Goal: Task Accomplishment & Management: Complete application form

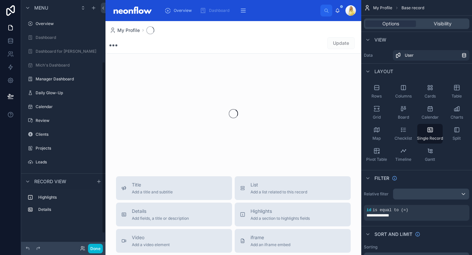
scroll to position [89, 0]
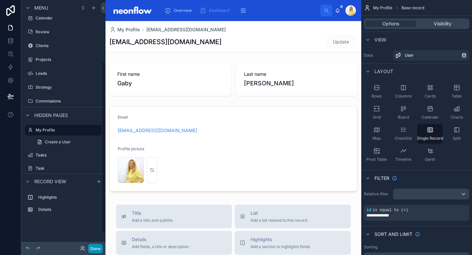
click at [102, 249] on button "Done" at bounding box center [95, 249] width 15 height 10
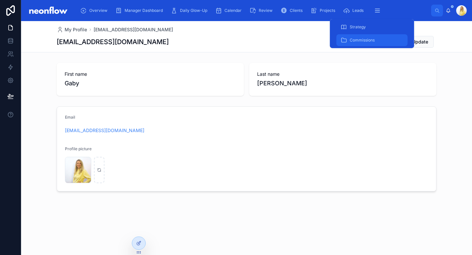
click at [375, 36] on div "Commissions" at bounding box center [371, 40] width 63 height 11
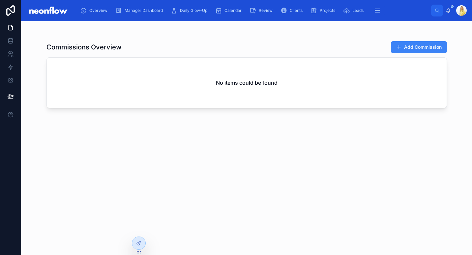
click at [265, 43] on div "Commissions Overview Add Commission" at bounding box center [246, 47] width 400 height 13
click at [423, 48] on button "Add Commission" at bounding box center [419, 47] width 56 height 12
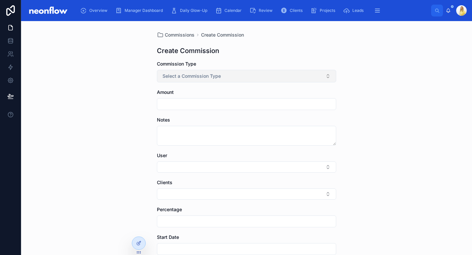
click at [199, 81] on button "Select a Commission Type" at bounding box center [246, 76] width 179 height 13
click at [205, 110] on div "Monthly" at bounding box center [244, 112] width 176 height 10
click at [206, 109] on div at bounding box center [246, 104] width 179 height 12
click at [211, 103] on input "text" at bounding box center [246, 104] width 179 height 9
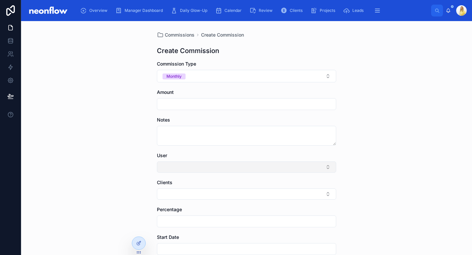
click at [230, 164] on button "Select Button" at bounding box center [246, 167] width 179 height 11
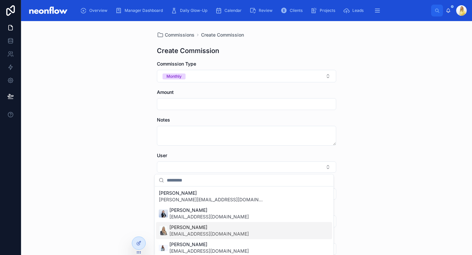
click at [216, 227] on span "[PERSON_NAME]" at bounding box center [208, 227] width 79 height 7
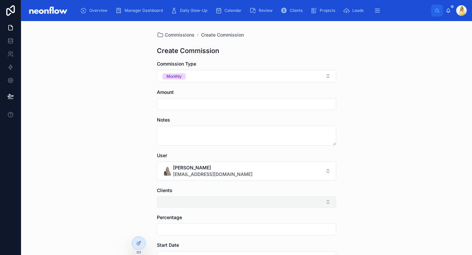
scroll to position [100, 0]
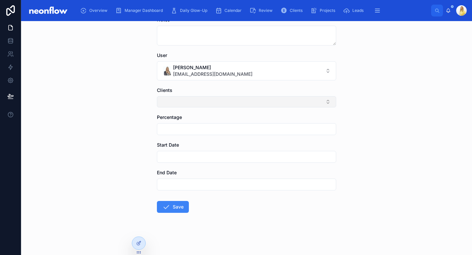
click at [318, 102] on button "Select Button" at bounding box center [246, 101] width 179 height 11
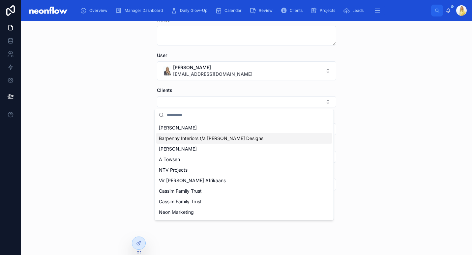
click at [223, 139] on span "Barpenny Interiors t/a [PERSON_NAME] Designs" at bounding box center [211, 138] width 104 height 7
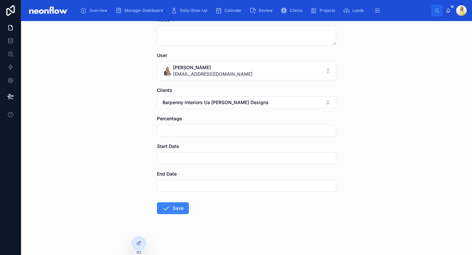
click at [177, 133] on input "text" at bounding box center [246, 130] width 179 height 9
type input "*****"
click at [143, 138] on div "Commissions Create Commission Create Commission Commission Type Monthly Amount …" at bounding box center [246, 138] width 451 height 234
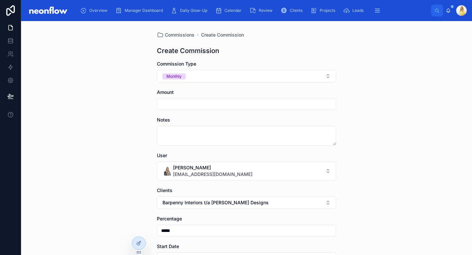
click at [201, 101] on input "text" at bounding box center [246, 104] width 179 height 9
click at [201, 103] on input "text" at bounding box center [246, 104] width 179 height 9
type input "******"
click at [362, 119] on div "Commissions Create Commission Create Commission Commission Type Monthly Amount …" at bounding box center [246, 138] width 451 height 234
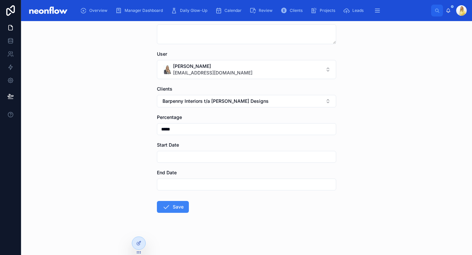
click at [186, 158] on input "text" at bounding box center [246, 156] width 179 height 9
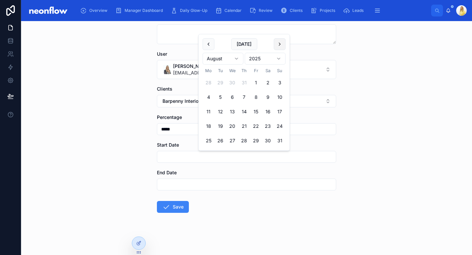
click at [280, 43] on button at bounding box center [280, 44] width 12 height 12
click at [253, 142] on button "31" at bounding box center [256, 141] width 12 height 12
type input "**********"
click at [173, 209] on button "Save" at bounding box center [173, 207] width 32 height 12
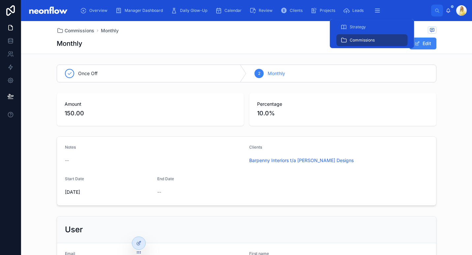
click at [368, 40] on span "Commissions" at bounding box center [362, 40] width 25 height 5
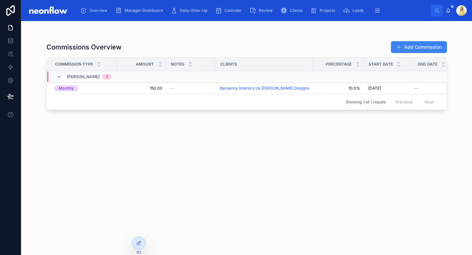
click at [138, 44] on div "Commissions Overview Add Commission" at bounding box center [246, 47] width 400 height 13
click at [137, 242] on icon at bounding box center [138, 243] width 5 height 5
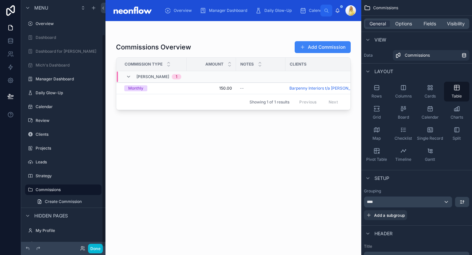
scroll to position [40, 0]
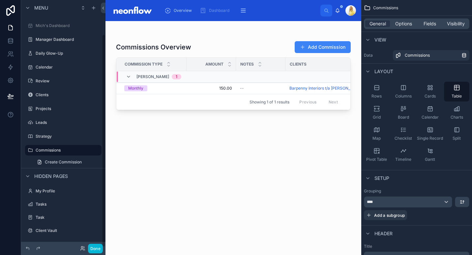
click at [263, 42] on div at bounding box center [233, 134] width 256 height 226
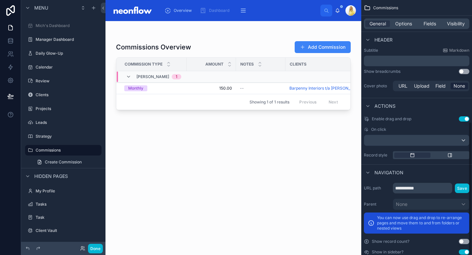
scroll to position [233, 0]
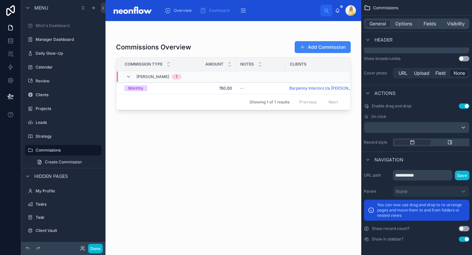
click at [461, 231] on button "Use setting" at bounding box center [464, 228] width 11 height 5
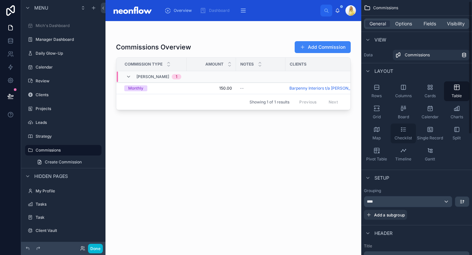
scroll to position [0, 0]
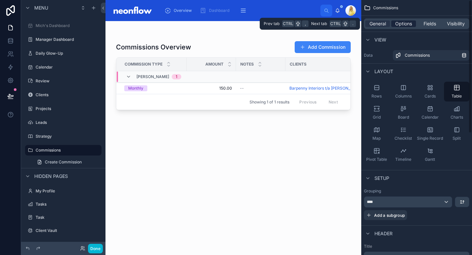
click at [399, 21] on span "Options" at bounding box center [403, 23] width 17 height 7
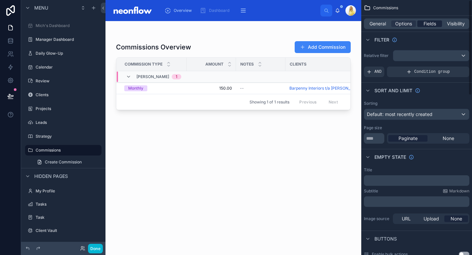
click at [434, 21] on span "Fields" at bounding box center [430, 23] width 13 height 7
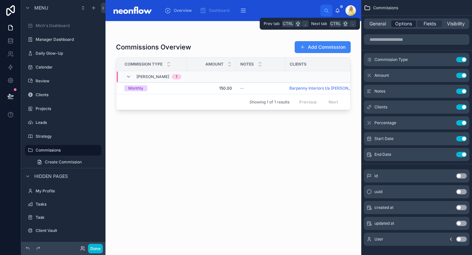
click at [396, 23] on span "Options" at bounding box center [403, 23] width 17 height 7
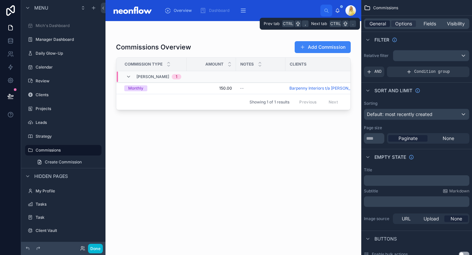
click at [376, 24] on span "General" at bounding box center [378, 23] width 16 height 7
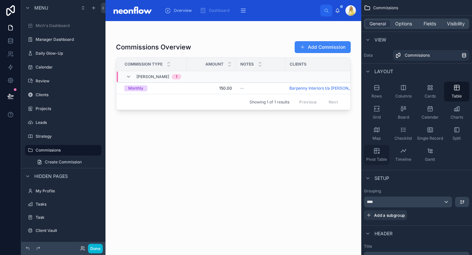
click at [375, 164] on div "Pivot Table" at bounding box center [376, 155] width 25 height 20
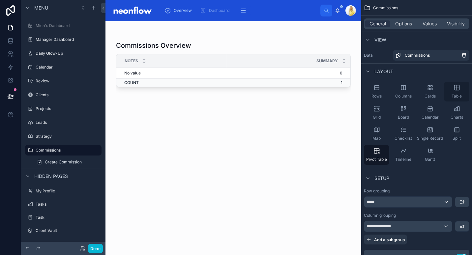
click at [453, 92] on div "Table" at bounding box center [456, 92] width 25 height 20
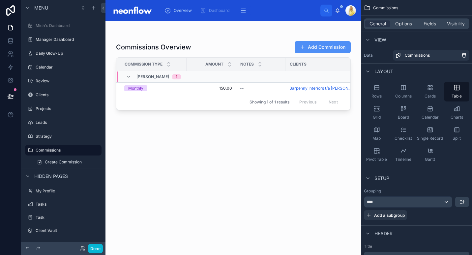
click at [327, 45] on button "Add Commission" at bounding box center [323, 47] width 56 height 12
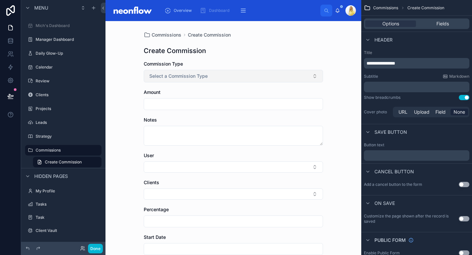
click at [230, 75] on button "Select a Commission Type" at bounding box center [233, 76] width 179 height 13
click at [166, 115] on span "Monthly" at bounding box center [157, 112] width 23 height 6
click at [242, 101] on input "text" at bounding box center [233, 104] width 179 height 9
click at [151, 106] on input "text" at bounding box center [233, 104] width 179 height 9
paste input "******"
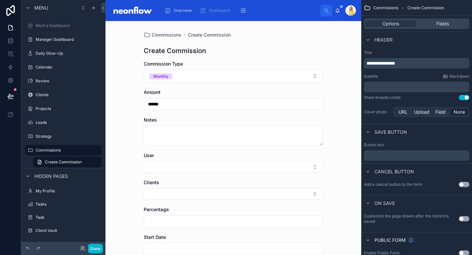
type input "******"
click at [114, 151] on div "Commissions Create Commission Create Commission Commission Type Monthly Amount …" at bounding box center [233, 138] width 256 height 234
click at [186, 168] on button "Select Button" at bounding box center [233, 167] width 179 height 11
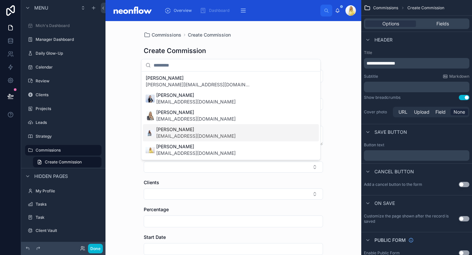
click at [189, 127] on span "[PERSON_NAME]" at bounding box center [195, 129] width 79 height 7
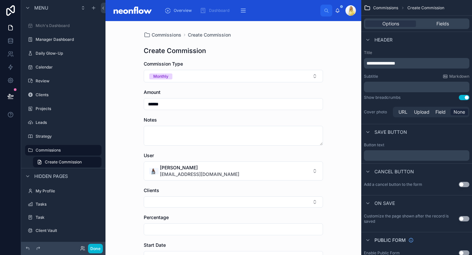
click at [128, 167] on div "Commissions Create Commission Create Commission Commission Type Monthly Amount …" at bounding box center [233, 138] width 256 height 234
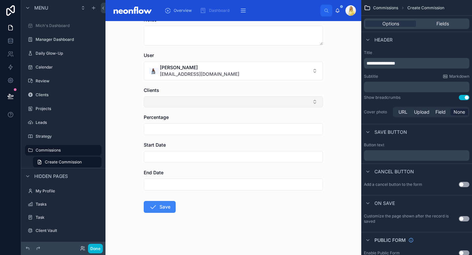
click at [221, 107] on button "Select Button" at bounding box center [233, 101] width 179 height 11
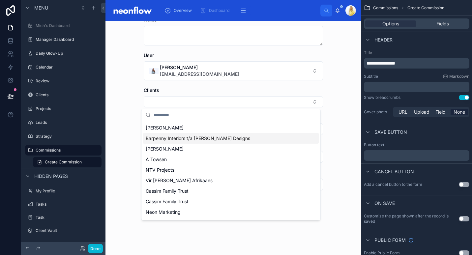
click at [213, 140] on span "Barpenny Interiors t/a [PERSON_NAME] Designs" at bounding box center [198, 138] width 104 height 7
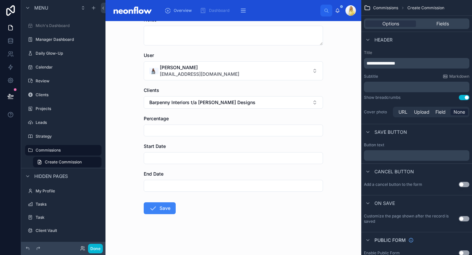
click at [220, 129] on input "text" at bounding box center [233, 130] width 179 height 9
click at [290, 133] on input "text" at bounding box center [233, 130] width 179 height 9
type input "*****"
click at [181, 160] on input "text" at bounding box center [233, 158] width 179 height 9
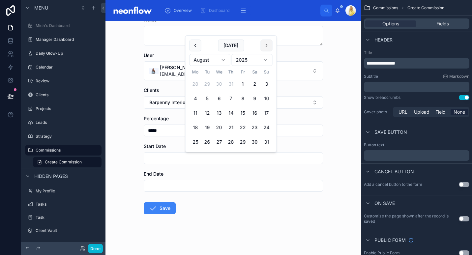
click at [266, 46] on button at bounding box center [267, 46] width 12 height 12
click at [241, 144] on button "31" at bounding box center [243, 142] width 12 height 12
type input "**********"
click at [223, 207] on form "**********" at bounding box center [233, 108] width 179 height 296
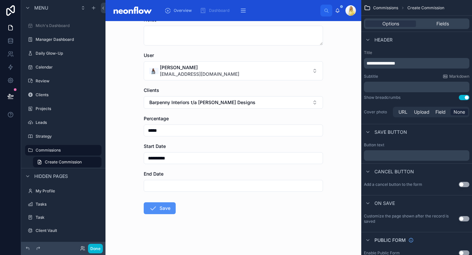
click at [158, 209] on button "Save" at bounding box center [160, 208] width 32 height 12
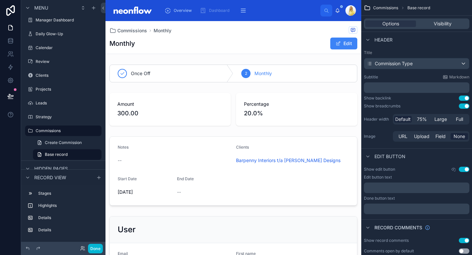
click at [125, 34] on div "Commissions Monthly" at bounding box center [233, 30] width 248 height 8
click at [128, 32] on span "Commissions" at bounding box center [132, 30] width 30 height 7
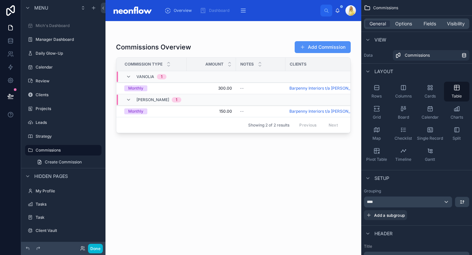
click at [344, 43] on button "Add Commission" at bounding box center [323, 47] width 56 height 12
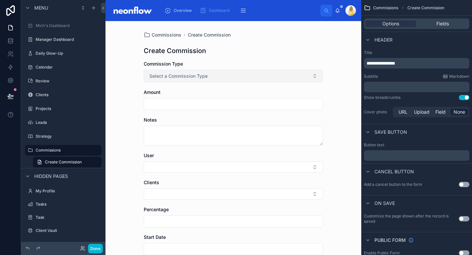
click at [180, 81] on button "Select a Commission Type" at bounding box center [233, 76] width 179 height 13
click at [182, 110] on div "Monthly" at bounding box center [231, 112] width 176 height 10
click at [187, 105] on input "text" at bounding box center [233, 104] width 179 height 9
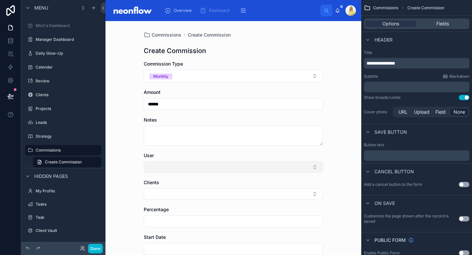
type input "******"
click at [186, 168] on button "Select Button" at bounding box center [233, 167] width 179 height 11
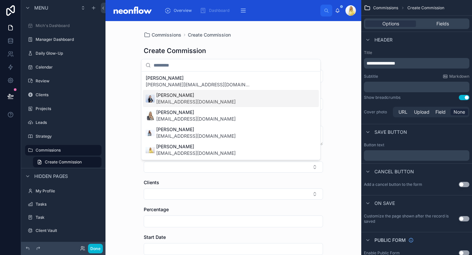
click at [195, 105] on div "[PERSON_NAME] [EMAIL_ADDRESS][DOMAIN_NAME]" at bounding box center [231, 98] width 176 height 17
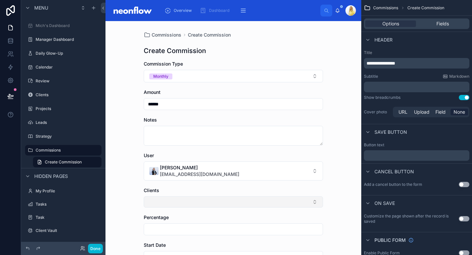
click at [173, 204] on button "Select Button" at bounding box center [233, 201] width 179 height 11
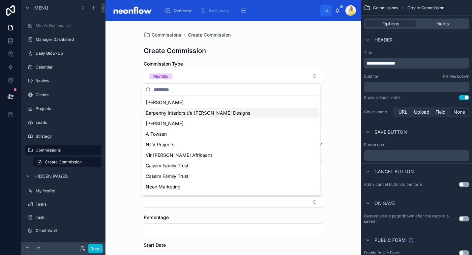
click at [195, 111] on span "Barpenny Interiors t/a [PERSON_NAME] Designs" at bounding box center [198, 113] width 104 height 7
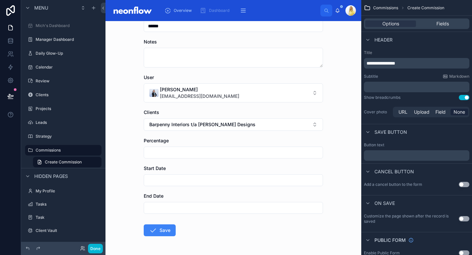
scroll to position [102, 0]
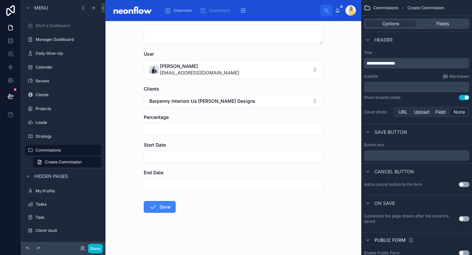
click at [200, 128] on input "text" at bounding box center [233, 129] width 179 height 9
type input "*****"
click at [181, 155] on input "text" at bounding box center [233, 156] width 179 height 9
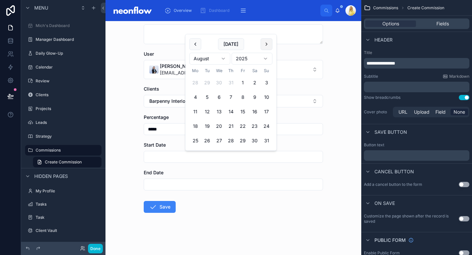
click at [265, 44] on button at bounding box center [267, 44] width 12 height 12
click at [244, 142] on button "31" at bounding box center [243, 141] width 12 height 12
type input "**********"
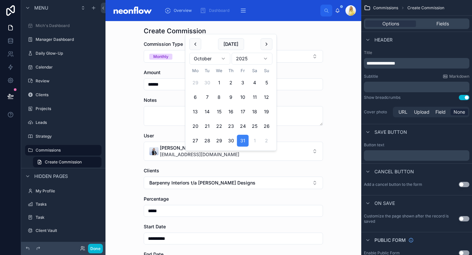
scroll to position [0, 0]
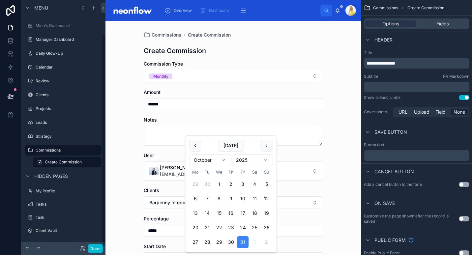
drag, startPoint x: 118, startPoint y: 122, endPoint x: 133, endPoint y: 179, distance: 59.2
click at [118, 122] on div "**********" at bounding box center [233, 138] width 256 height 234
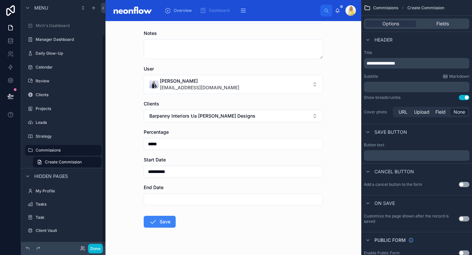
scroll to position [102, 0]
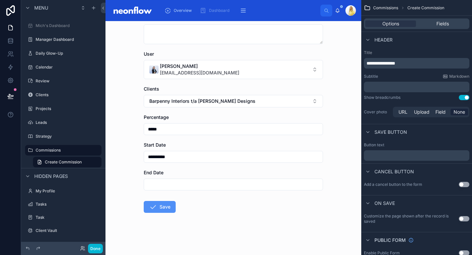
click at [157, 206] on button "Save" at bounding box center [160, 207] width 32 height 12
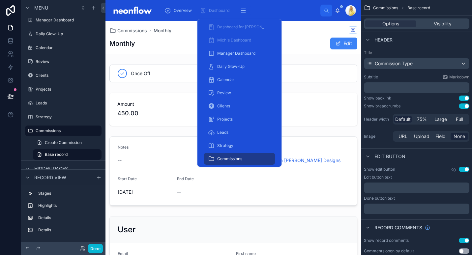
click at [231, 156] on div "Commissions" at bounding box center [239, 159] width 63 height 11
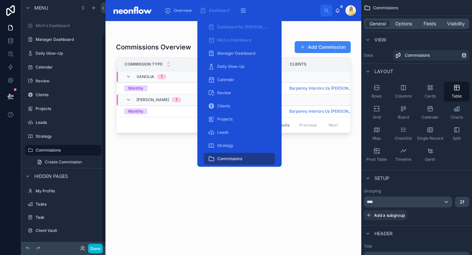
scroll to position [40, 0]
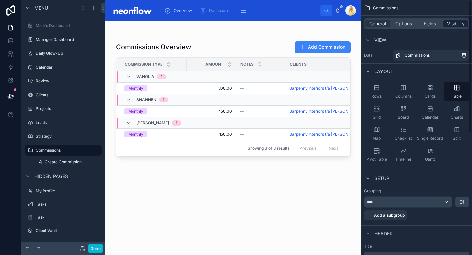
click at [447, 22] on span "Visibility" at bounding box center [456, 23] width 18 height 7
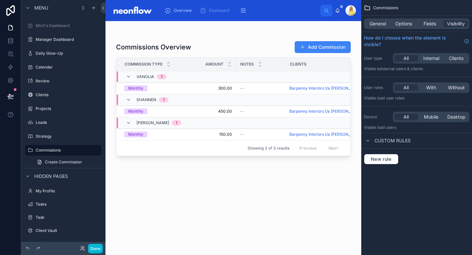
click at [203, 217] on div "Commissions Overview Add Commission Commission Type Amount Notes Clients Percen…" at bounding box center [233, 142] width 235 height 210
click at [258, 206] on div "Commissions Overview Add Commission Commission Type Amount Notes Clients Percen…" at bounding box center [233, 142] width 235 height 210
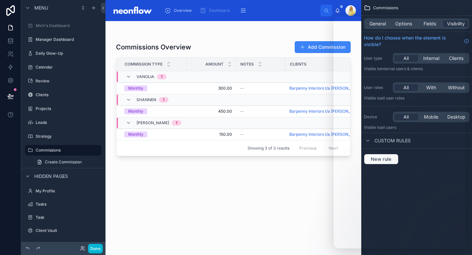
click at [219, 214] on div "Commissions Overview Add Commission Commission Type Amount Notes Clients Percen…" at bounding box center [233, 142] width 235 height 210
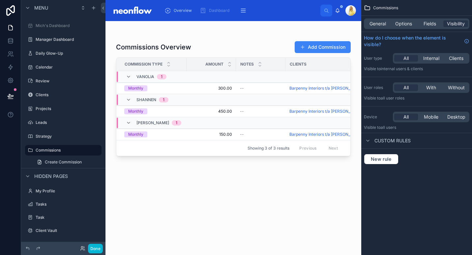
click at [240, 38] on div "Commissions Overview Add Commission Commission Type Amount Notes Clients Percen…" at bounding box center [233, 142] width 235 height 210
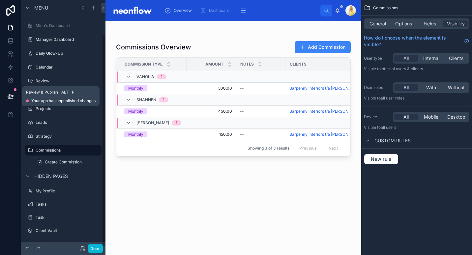
click at [6, 95] on button at bounding box center [10, 96] width 15 height 18
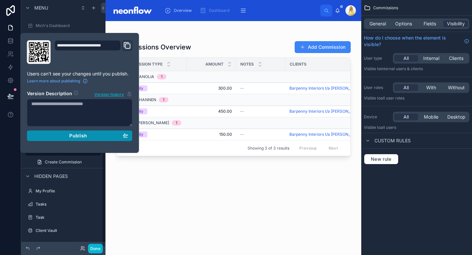
click at [86, 137] on span "Publish" at bounding box center [78, 136] width 18 height 6
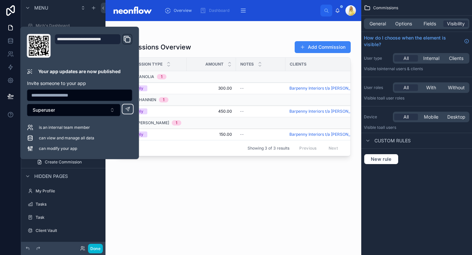
click at [256, 43] on div "Commissions Overview Add Commission" at bounding box center [233, 47] width 235 height 13
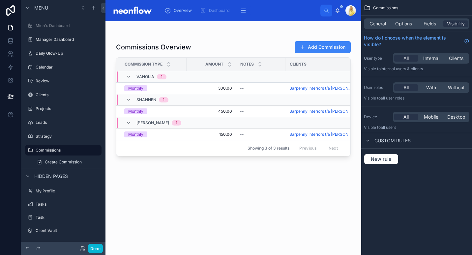
click at [208, 225] on div "Commissions Overview Add Commission Commission Type Amount Notes Clients Percen…" at bounding box center [233, 142] width 235 height 210
click at [97, 246] on button "Done" at bounding box center [95, 249] width 15 height 10
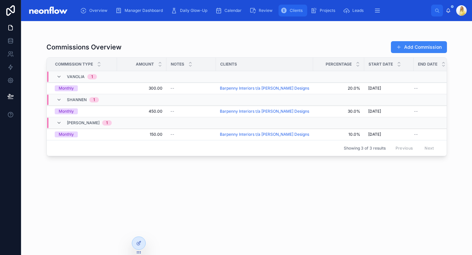
click at [286, 12] on div "Clients" at bounding box center [293, 10] width 25 height 11
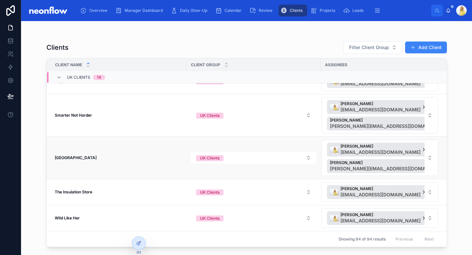
scroll to position [242, 0]
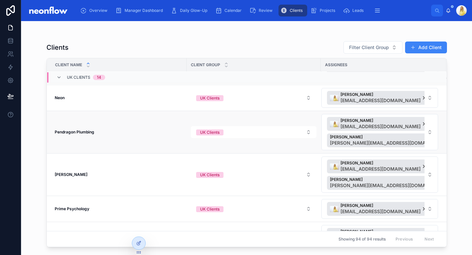
click at [73, 125] on td "Pendragon Plumbing Pendragon Plumbing" at bounding box center [117, 132] width 140 height 43
click at [73, 133] on strong "Pendragon Plumbing" at bounding box center [75, 132] width 40 height 5
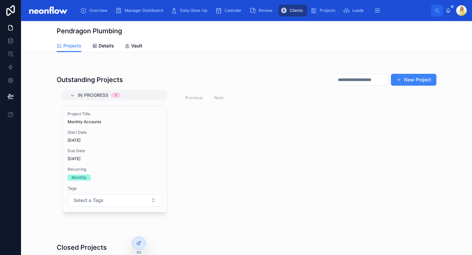
click at [285, 164] on div "In Progress 1 Project Title Monthly Accounts Start Date [DATE] Due Date [DATE] …" at bounding box center [247, 161] width 380 height 142
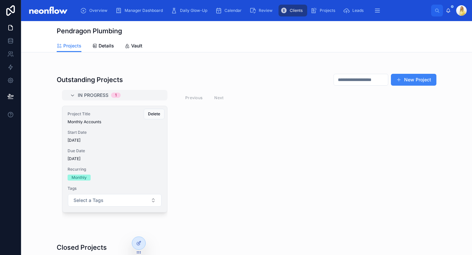
click at [128, 168] on span "Recurring" at bounding box center [115, 169] width 94 height 5
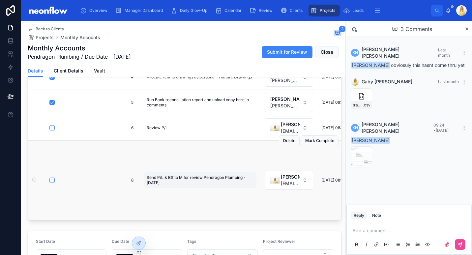
scroll to position [119, 0]
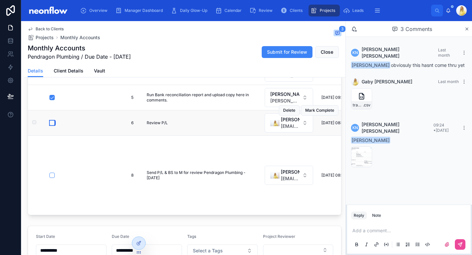
click at [52, 120] on button "button" at bounding box center [51, 122] width 5 height 5
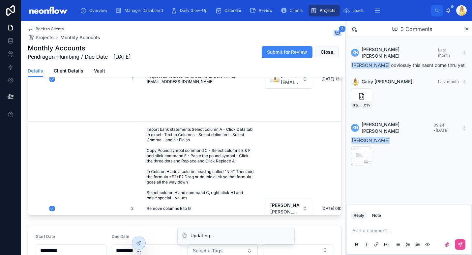
scroll to position [284, 0]
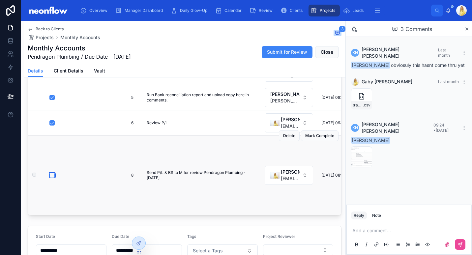
click at [51, 173] on button "button" at bounding box center [51, 175] width 5 height 5
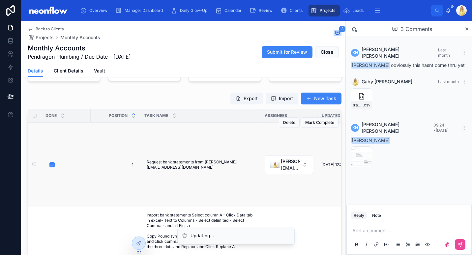
scroll to position [0, 0]
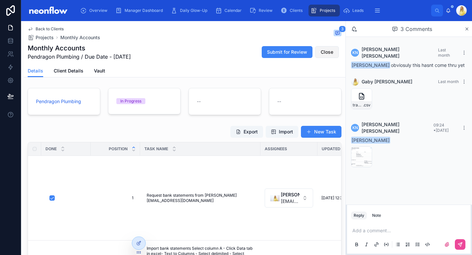
click at [322, 53] on span "Close" at bounding box center [327, 52] width 13 height 7
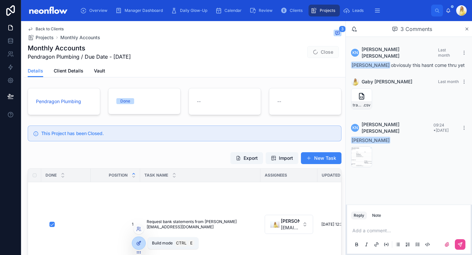
click at [143, 244] on div at bounding box center [138, 243] width 13 height 13
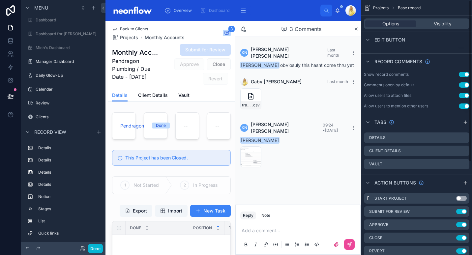
scroll to position [146, 0]
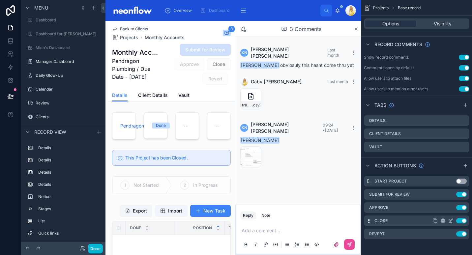
click at [450, 220] on icon "scrollable content" at bounding box center [450, 220] width 5 height 5
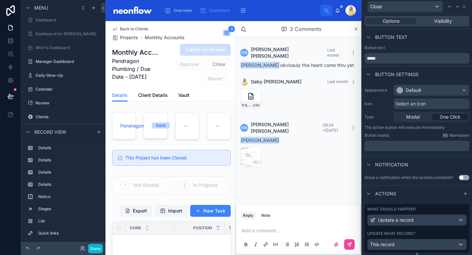
click at [444, 17] on div "Options Visibility" at bounding box center [417, 21] width 105 height 11
click at [444, 20] on span "Visibility" at bounding box center [443, 21] width 18 height 7
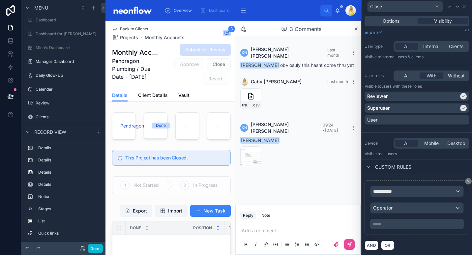
scroll to position [10, 0]
click at [422, 192] on div "**********" at bounding box center [416, 191] width 93 height 11
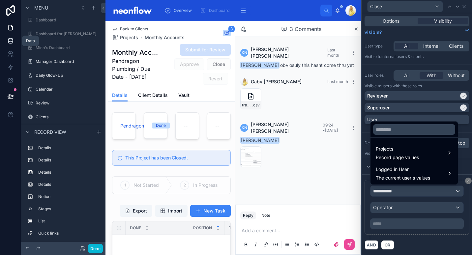
click at [8, 42] on icon at bounding box center [10, 42] width 4 height 3
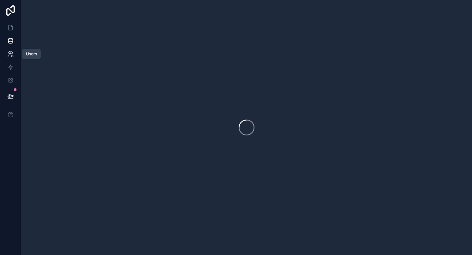
click at [8, 49] on link at bounding box center [10, 53] width 21 height 13
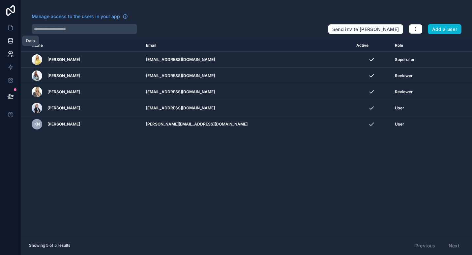
click at [15, 36] on link at bounding box center [10, 40] width 21 height 13
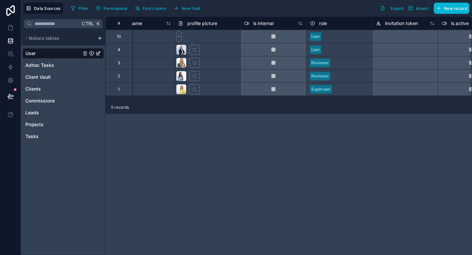
scroll to position [0, 161]
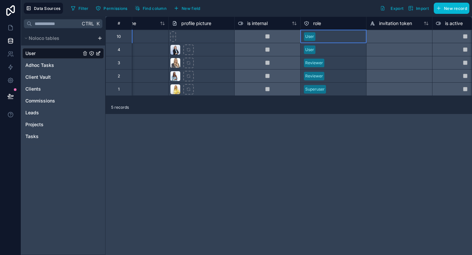
click at [330, 35] on div "User" at bounding box center [334, 37] width 66 height 10
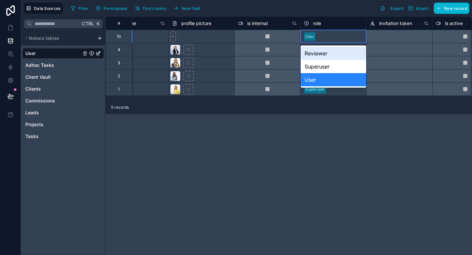
click at [341, 54] on div "Reviewer" at bounding box center [334, 53] width 66 height 13
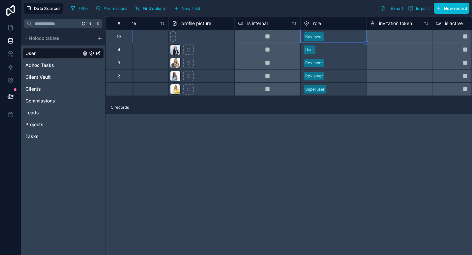
click at [361, 162] on div "**********" at bounding box center [288, 135] width 367 height 239
drag, startPoint x: 11, startPoint y: 28, endPoint x: 15, endPoint y: 99, distance: 71.3
click at [11, 28] on icon at bounding box center [10, 27] width 7 height 7
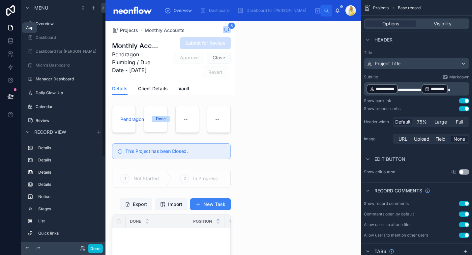
click at [15, 99] on button at bounding box center [10, 96] width 15 height 18
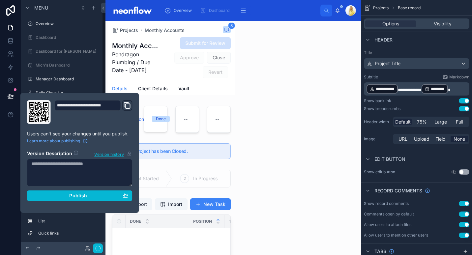
click at [74, 198] on label "Notice" at bounding box center [68, 196] width 61 height 5
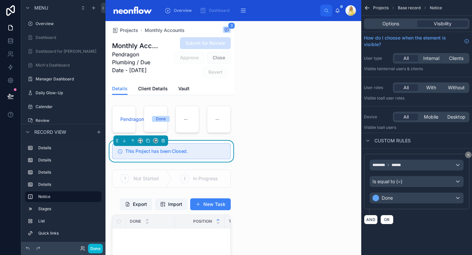
scroll to position [17, 0]
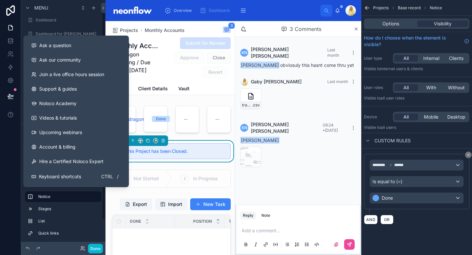
click at [9, 97] on icon at bounding box center [11, 95] width 6 height 3
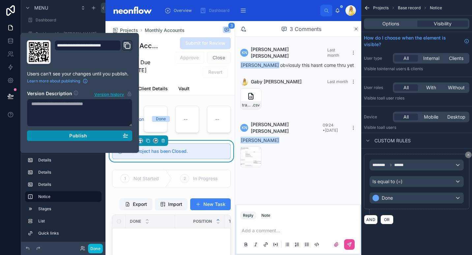
click at [72, 133] on span "Publish" at bounding box center [78, 136] width 18 height 6
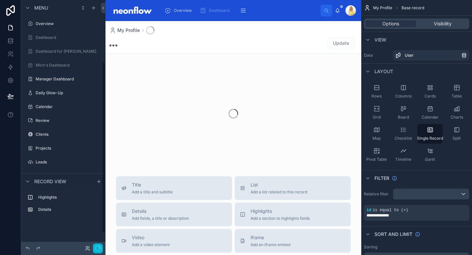
scroll to position [89, 0]
